Goal: Information Seeking & Learning: Learn about a topic

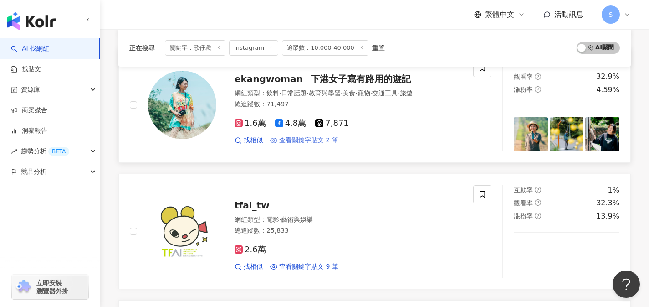
scroll to position [488, 0]
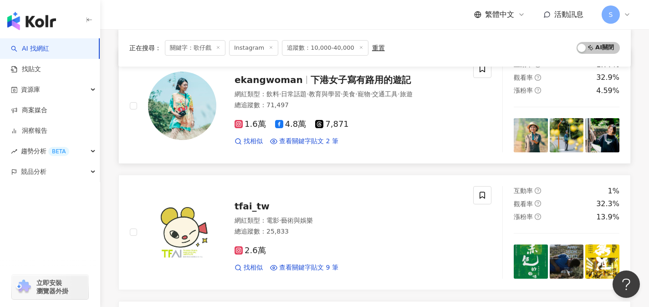
click at [353, 109] on div "總追蹤數 ： 71,497" at bounding box center [349, 105] width 228 height 9
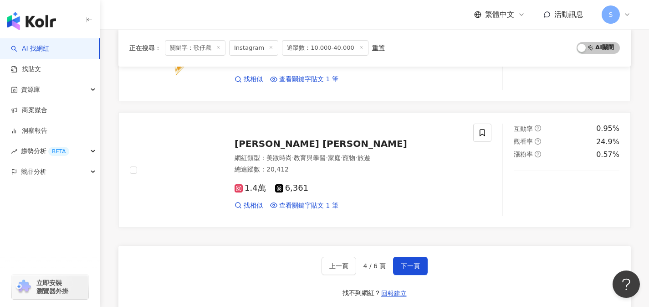
scroll to position [1434, 0]
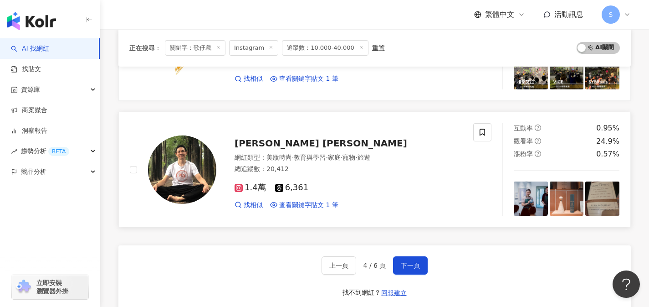
click at [314, 177] on div "1.4萬 6,361 找相似 查看關鍵字貼文 1 筆" at bounding box center [349, 192] width 228 height 34
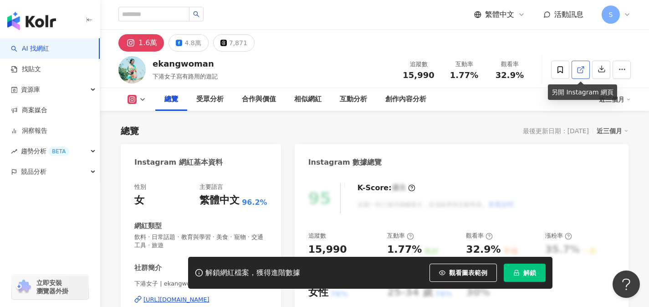
click at [582, 72] on icon at bounding box center [581, 70] width 8 height 8
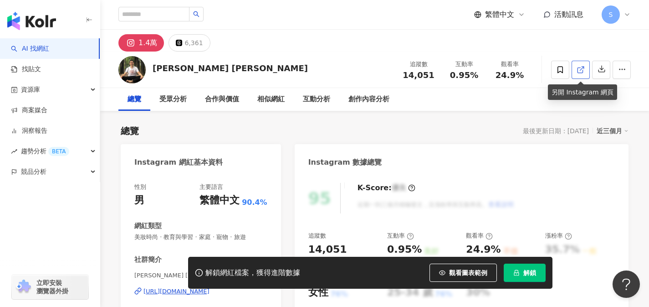
click at [580, 73] on icon at bounding box center [581, 70] width 8 height 8
